Goal: Task Accomplishment & Management: Manage account settings

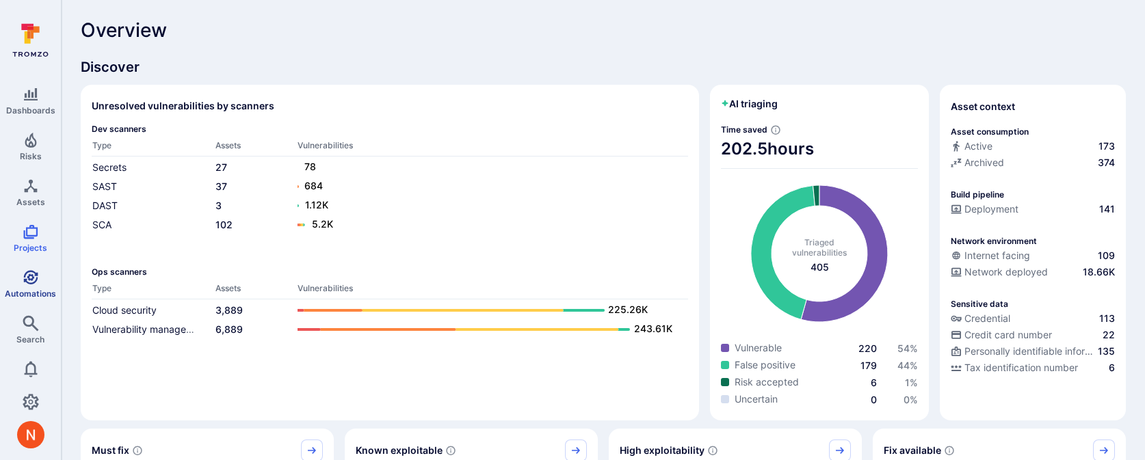
click at [25, 274] on icon "Automations" at bounding box center [30, 277] width 14 height 14
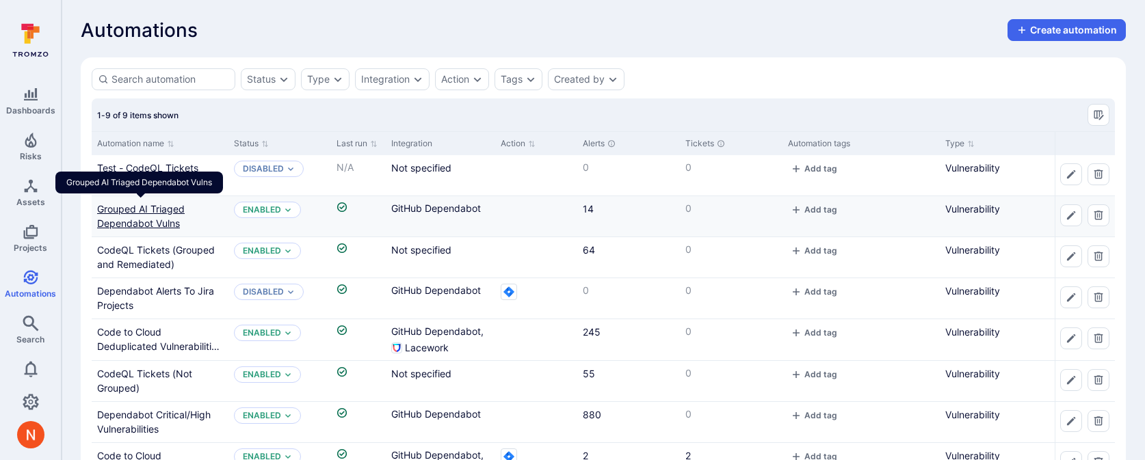
click at [155, 213] on link "Grouped AI Triaged Dependabot Vulns" at bounding box center [141, 216] width 88 height 26
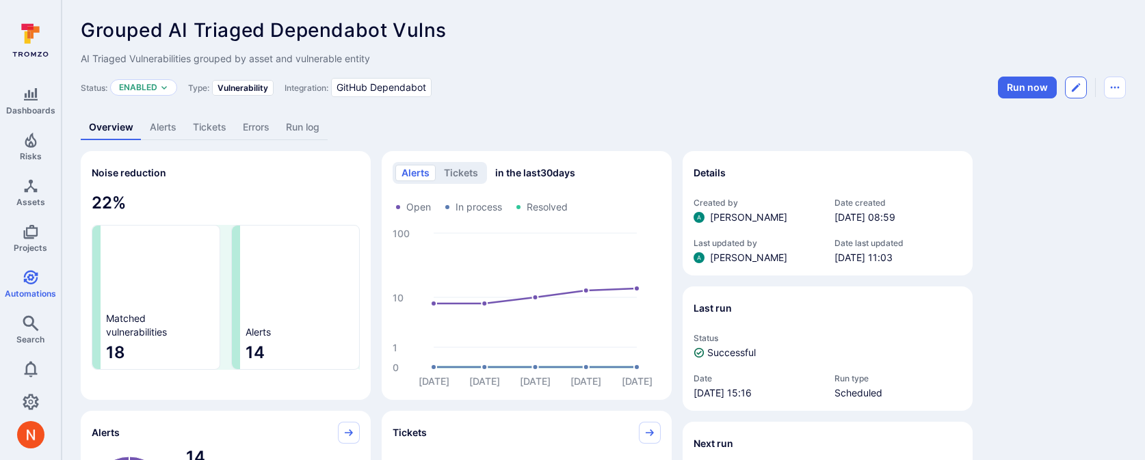
click at [1082, 87] on button "Edit automation" at bounding box center [1076, 88] width 22 height 22
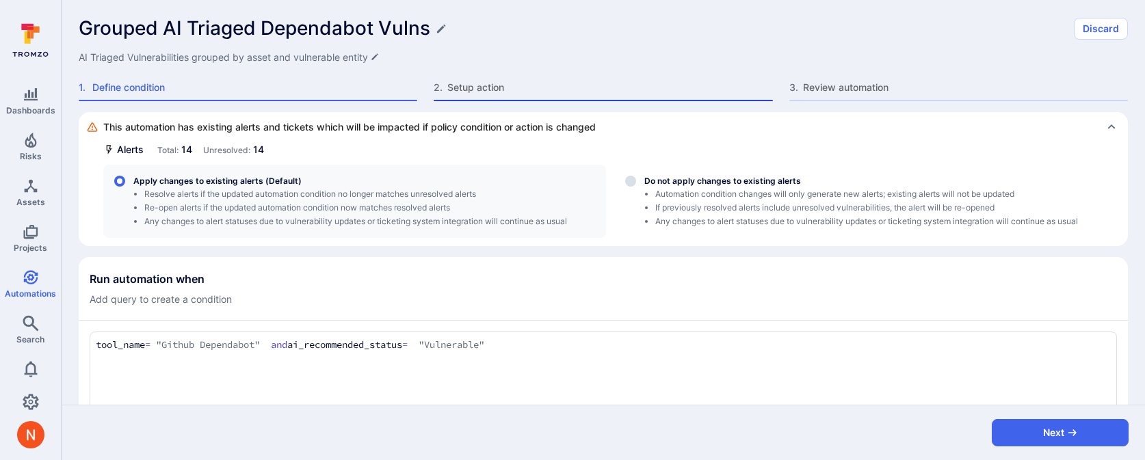
click at [486, 90] on span "Setup action" at bounding box center [609, 88] width 325 height 14
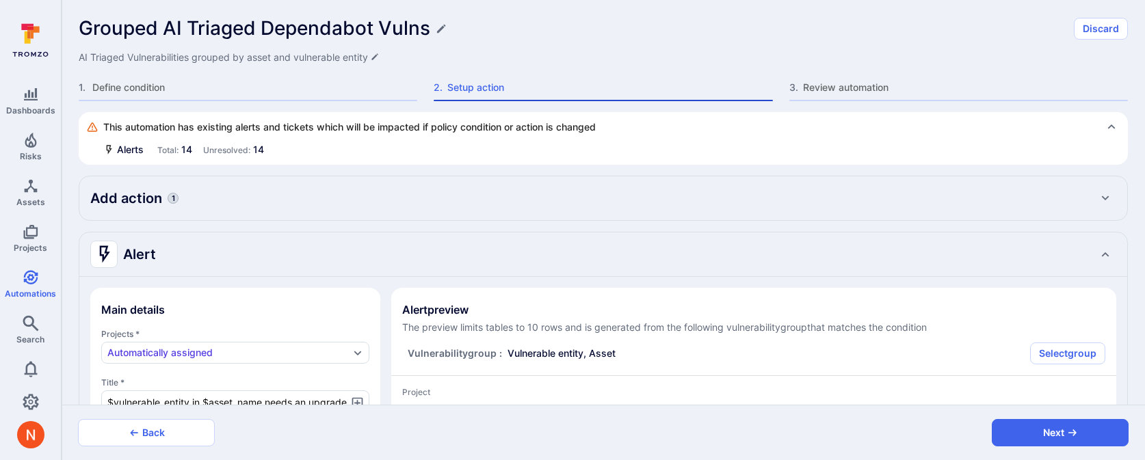
type textarea "x"
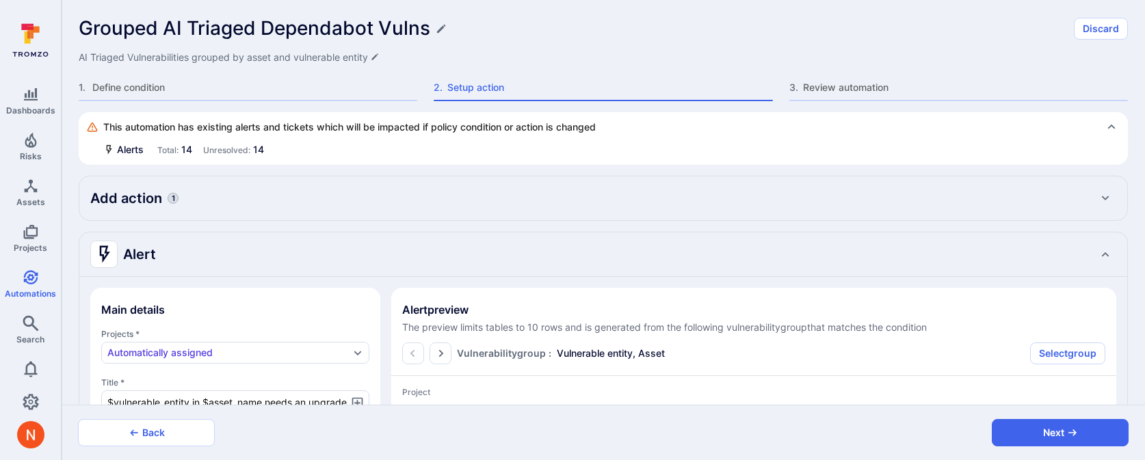
type textarea "x"
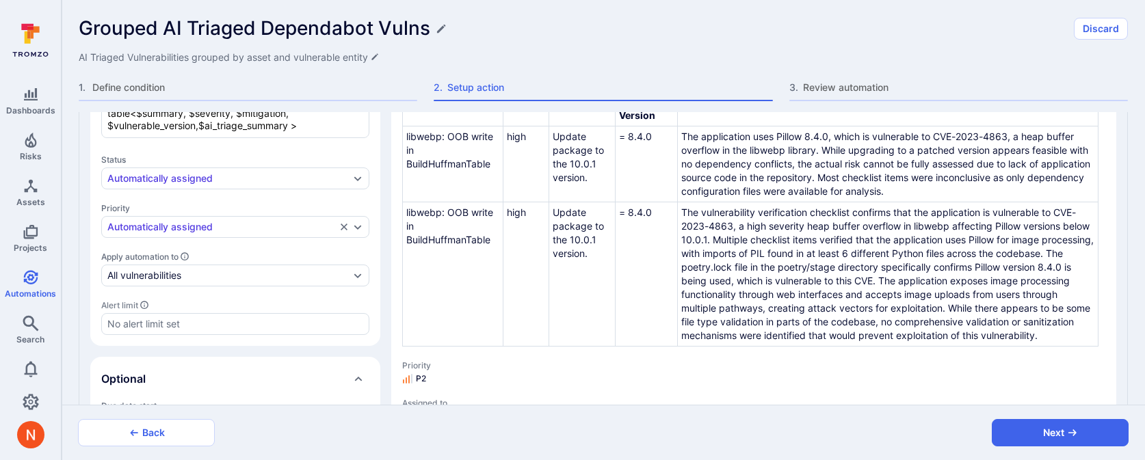
scroll to position [436, 0]
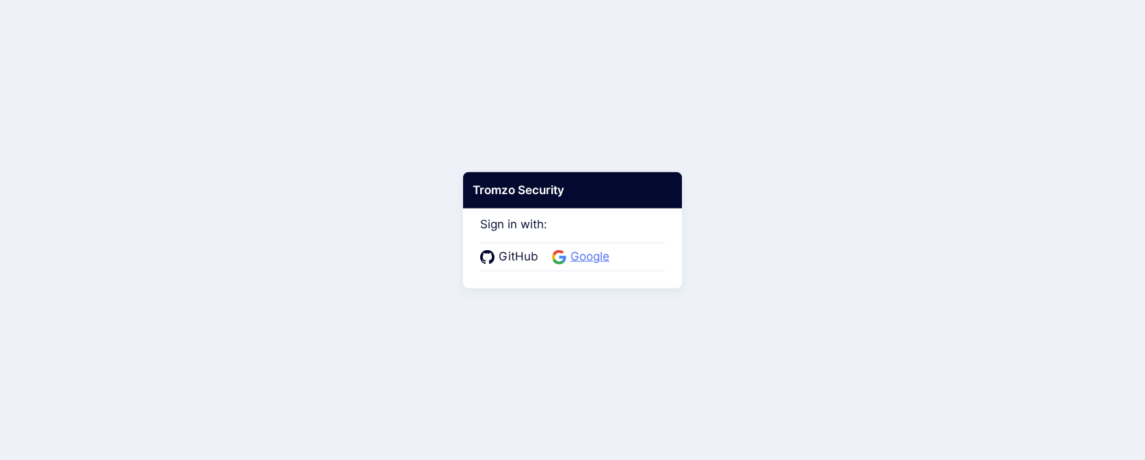
click at [589, 256] on span "Google" at bounding box center [589, 257] width 47 height 18
